Goal: Find contact information: Obtain details needed to contact an individual or organization

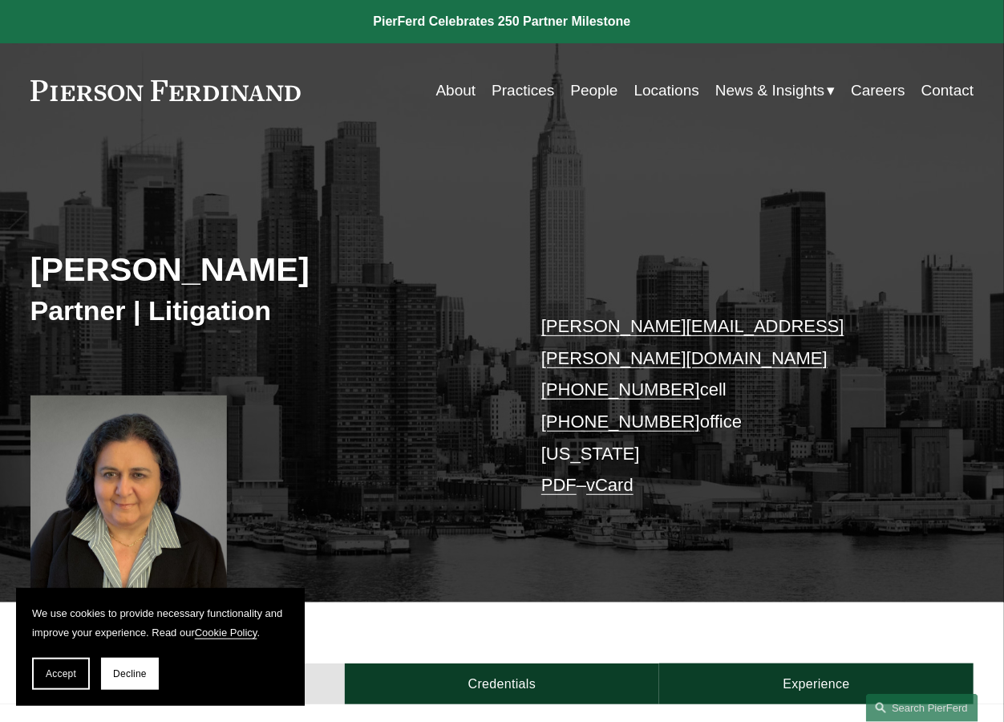
click at [605, 602] on div "About Credentials Experience" at bounding box center [502, 652] width 1004 height 101
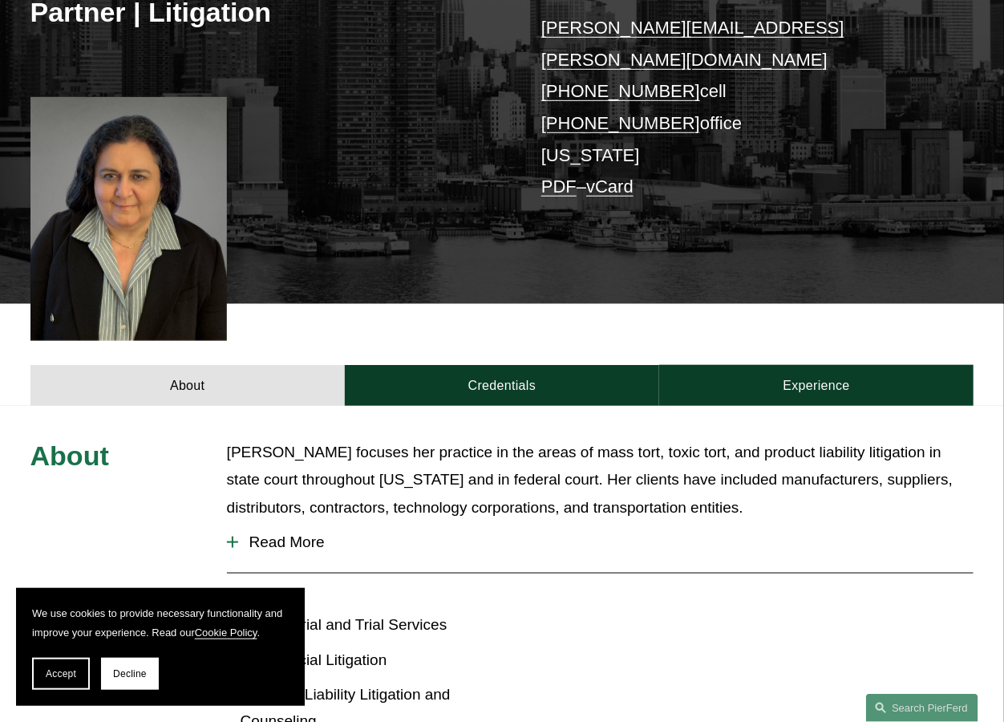
scroll to position [301, 0]
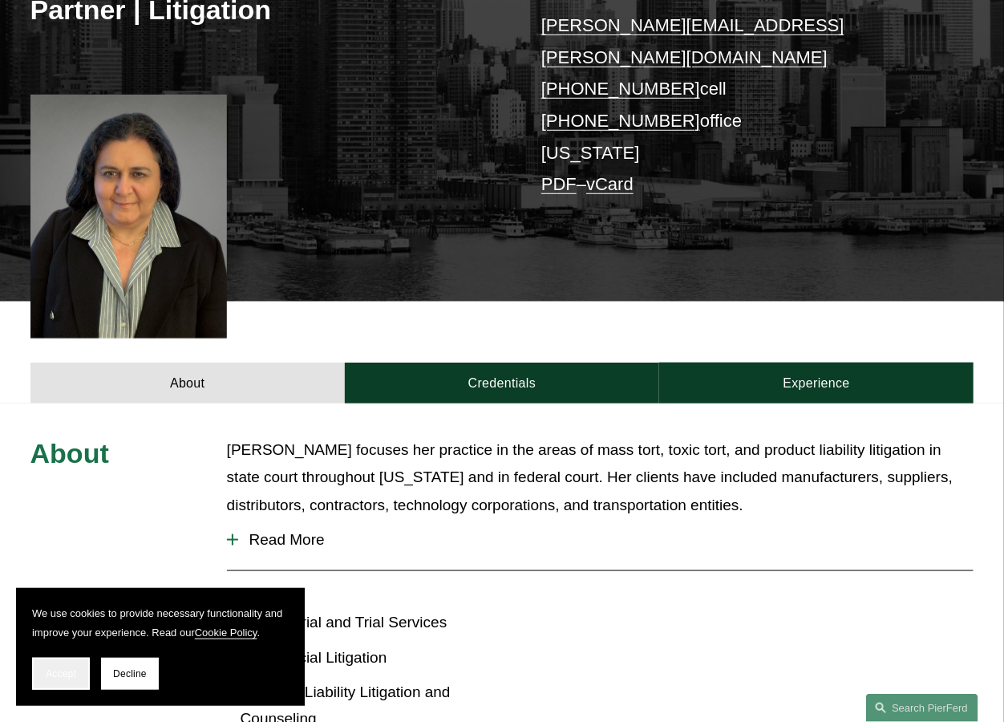
click at [60, 682] on button "Accept" at bounding box center [61, 674] width 58 height 32
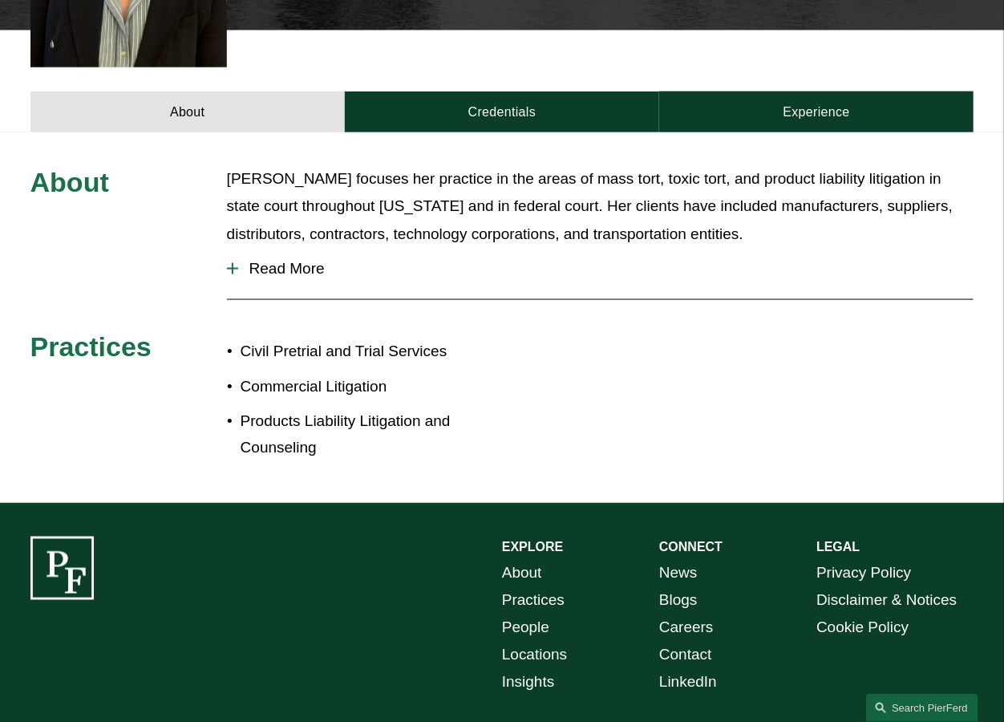
scroll to position [666, 0]
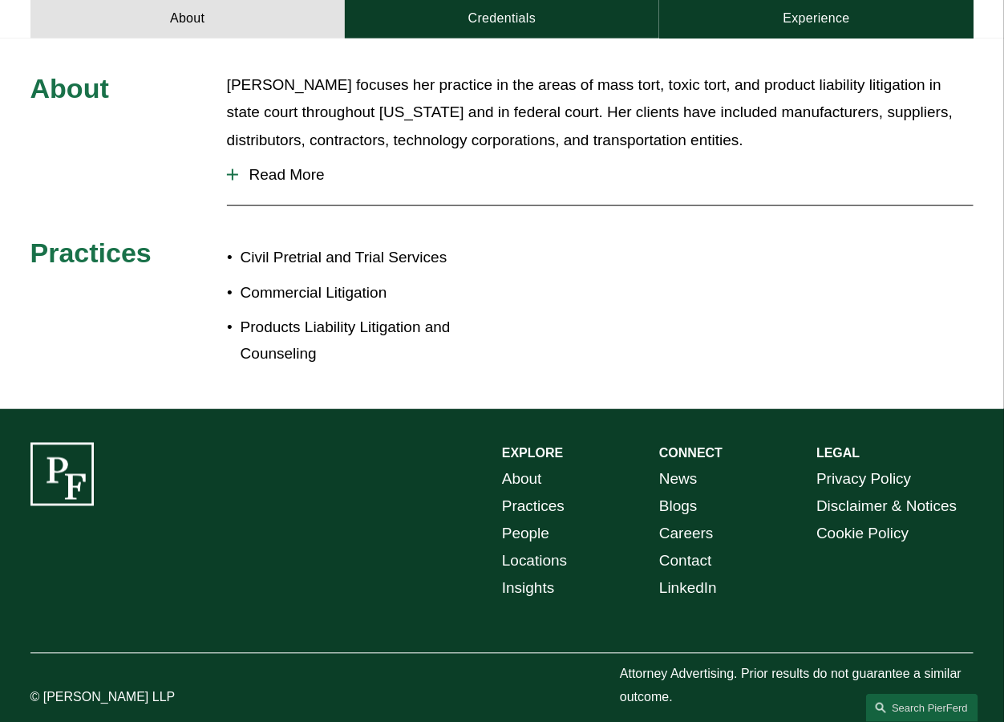
click at [543, 548] on link "Locations" at bounding box center [534, 561] width 65 height 27
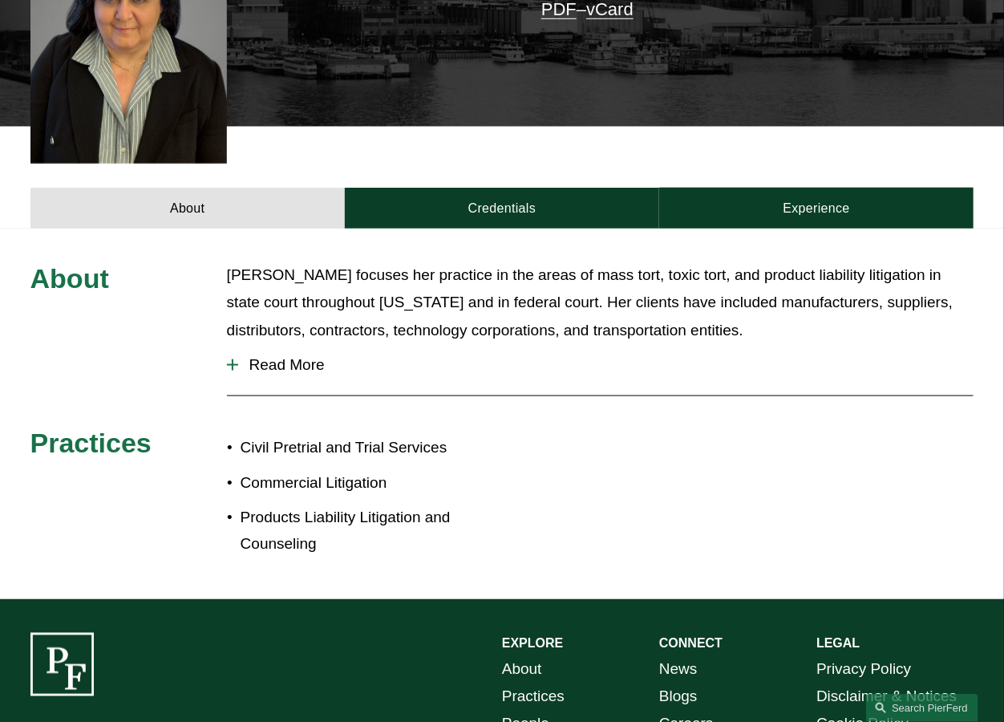
scroll to position [265, 0]
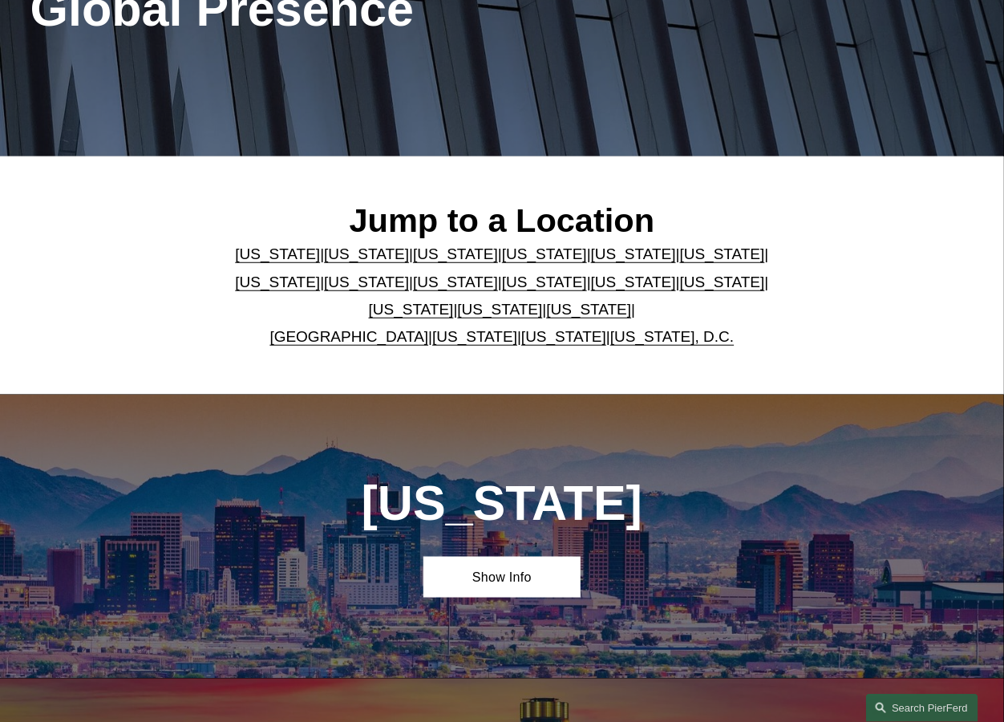
scroll to position [301, 0]
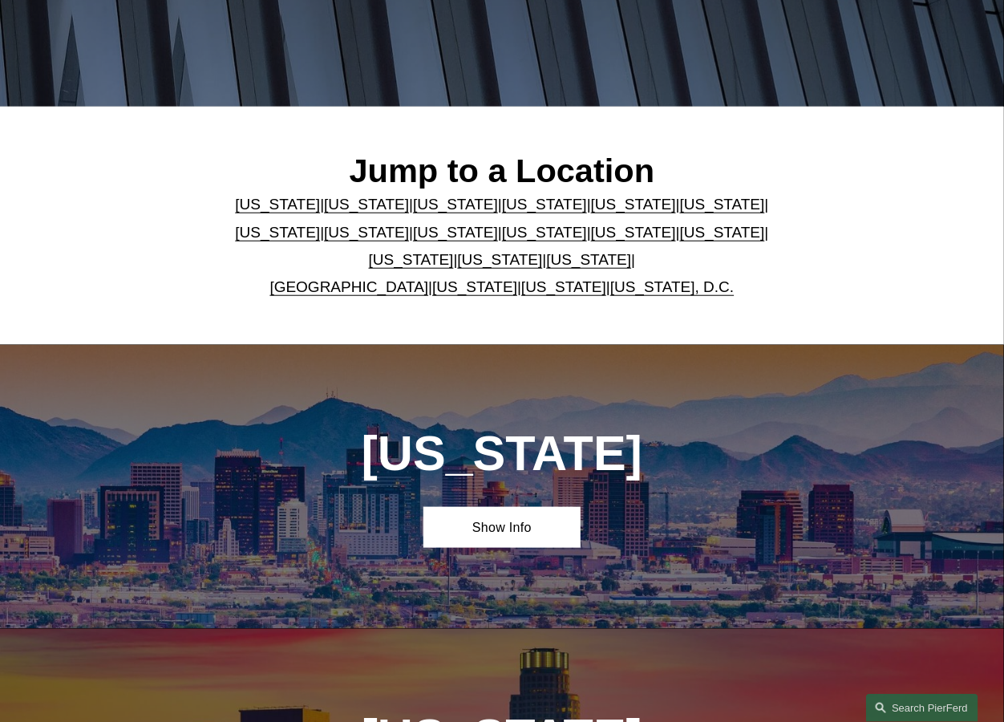
click at [591, 241] on link "[US_STATE]" at bounding box center [633, 232] width 85 height 17
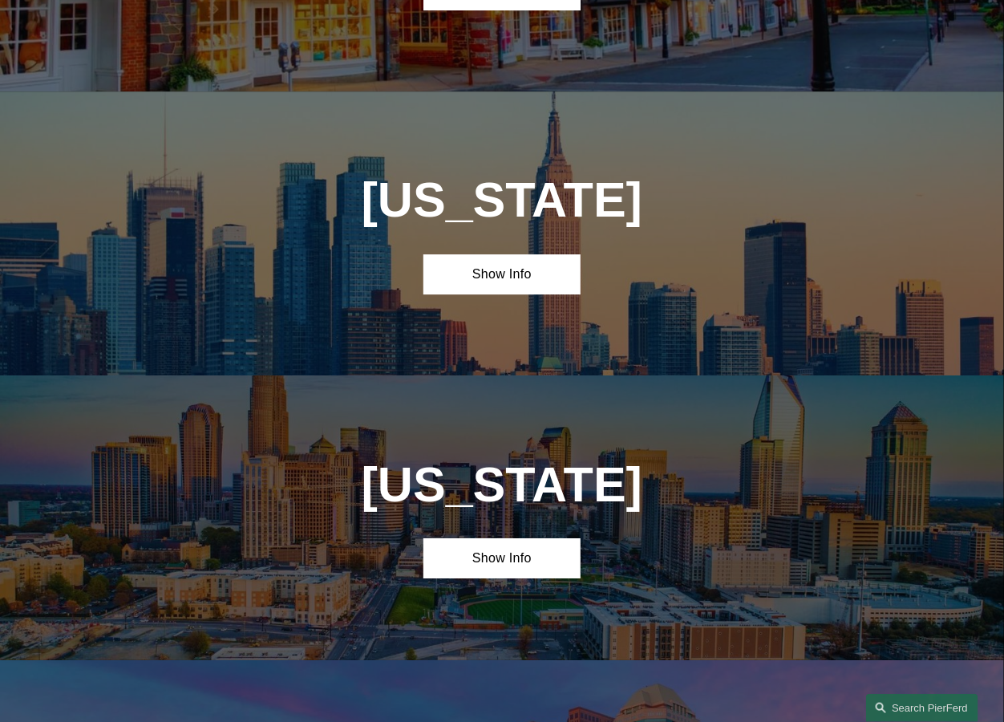
scroll to position [3533, 0]
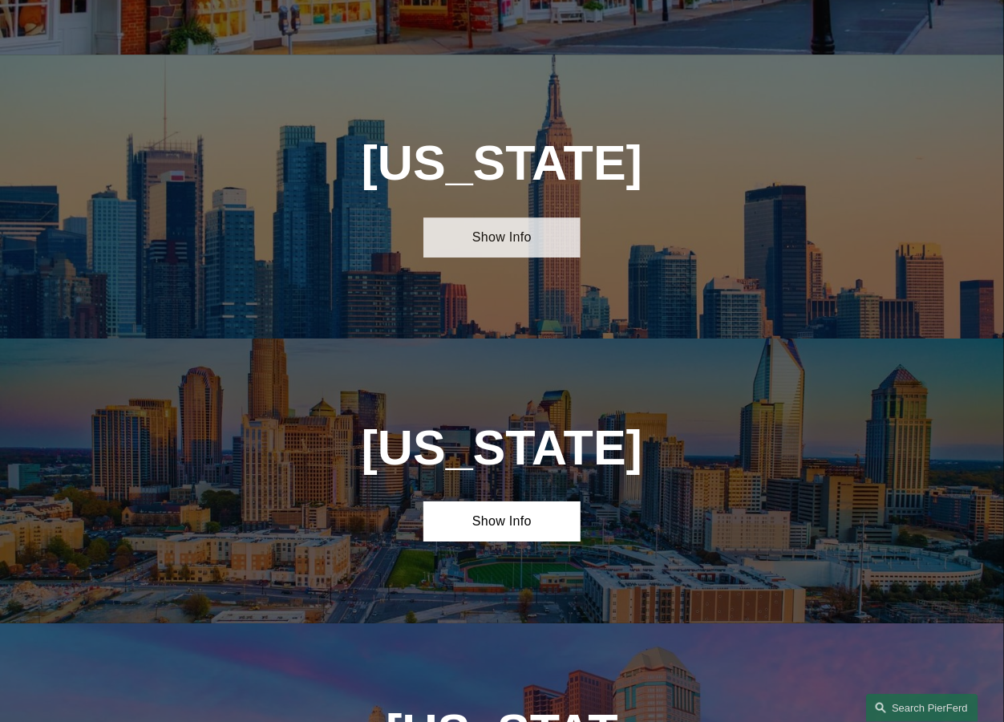
click at [503, 217] on link "Show Info" at bounding box center [501, 237] width 157 height 41
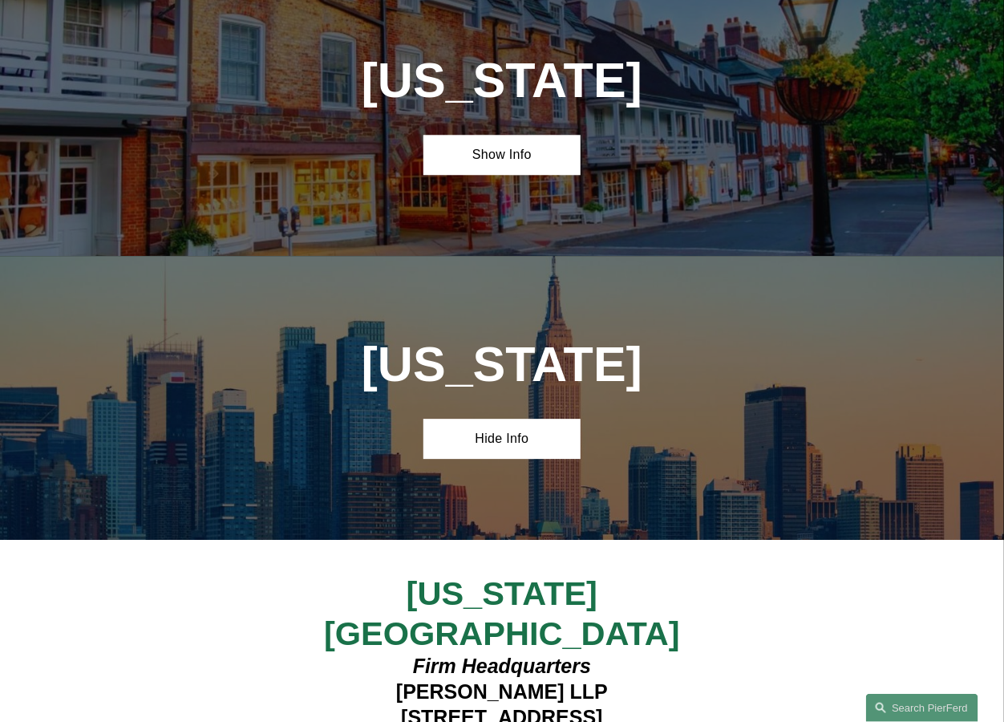
scroll to position [3233, 0]
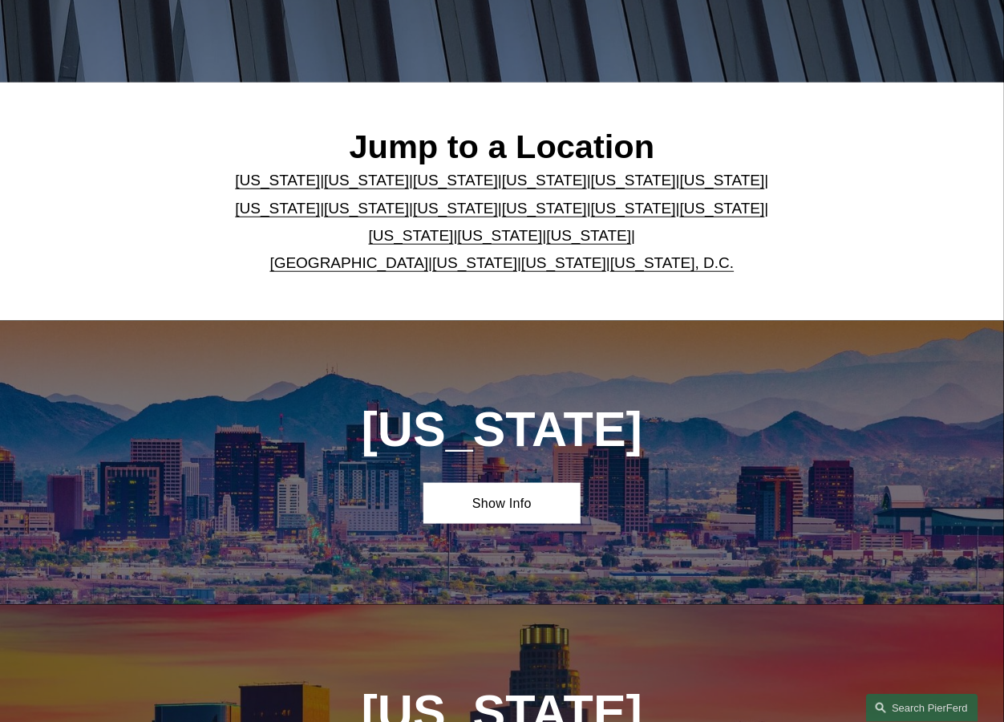
scroll to position [301, 0]
